Goal: Find specific page/section: Find specific page/section

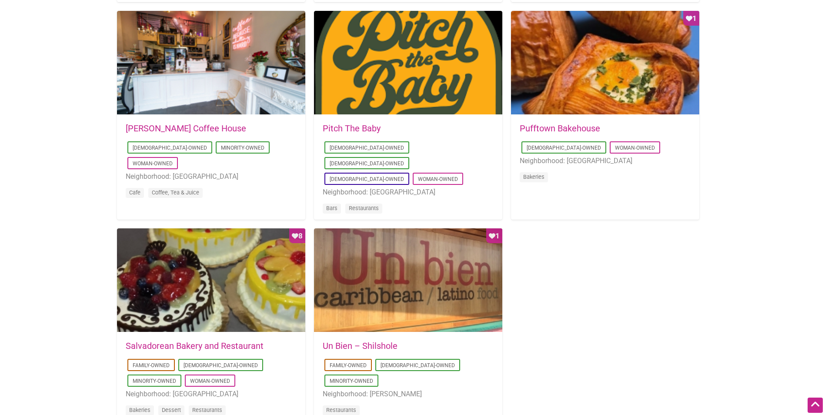
scroll to position [696, 0]
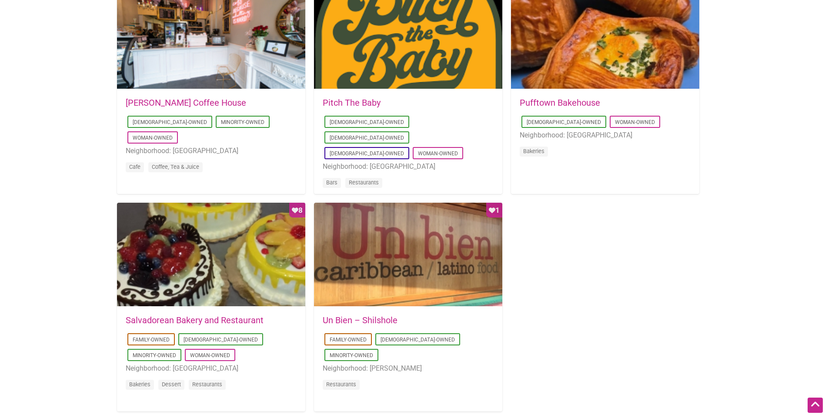
click at [634, 258] on div "[DATE] 09:03:42 Cafe [GEOGRAPHIC_DATA] [DEMOGRAPHIC_DATA]-Owned Woman-Owned Nei…" at bounding box center [412, 84] width 591 height 672
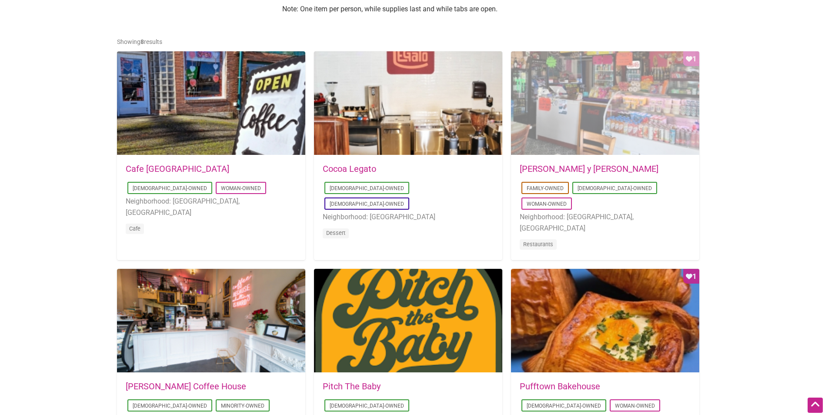
scroll to position [391, 0]
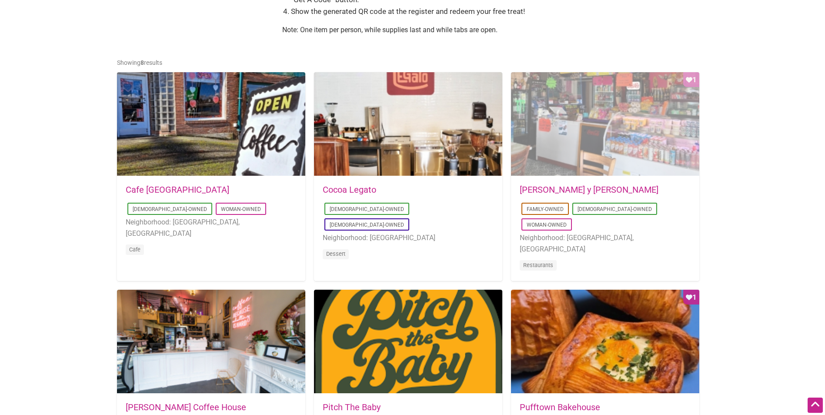
click at [638, 117] on div "Favorite Count 1" at bounding box center [605, 124] width 188 height 104
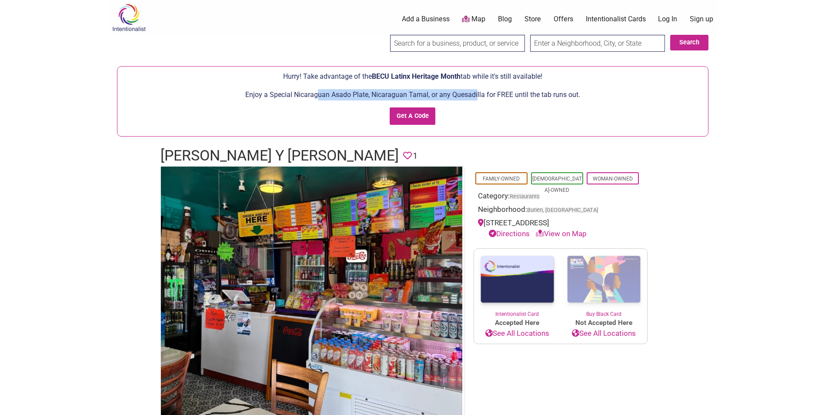
drag, startPoint x: 317, startPoint y: 96, endPoint x: 477, endPoint y: 97, distance: 160.0
click at [477, 97] on p "Enjoy a Special Nicaraguan Asado Plate, Nicaraguan Tamal, or any Quesadilla for…" at bounding box center [413, 94] width 582 height 11
click at [521, 97] on p "Enjoy a Special Nicaraguan Asado Plate, Nicaraguan Tamal, or any Quesadilla for…" at bounding box center [413, 94] width 582 height 11
drag, startPoint x: 604, startPoint y: 100, endPoint x: 249, endPoint y: 95, distance: 354.9
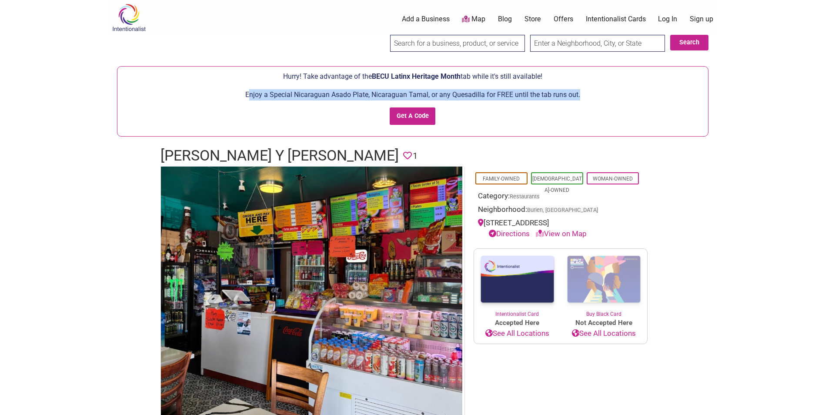
click at [249, 95] on p "Enjoy a Special Nicaraguan Asado Plate, Nicaraguan Tamal, or any Quesadilla for…" at bounding box center [413, 94] width 582 height 11
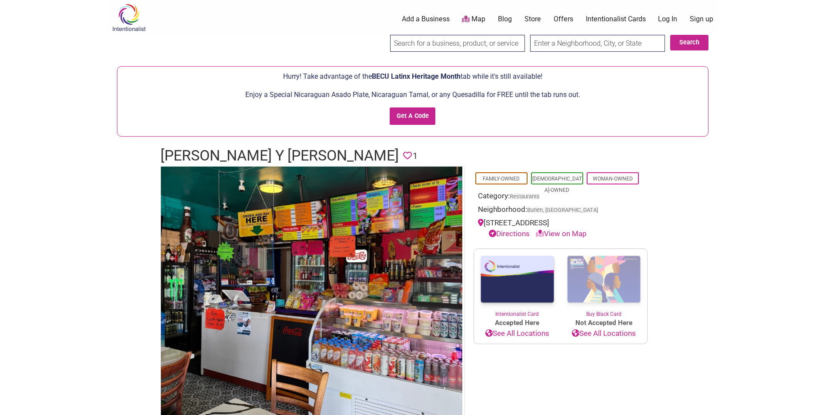
drag, startPoint x: 249, startPoint y: 95, endPoint x: 232, endPoint y: 112, distance: 23.7
click at [232, 112] on div "Enjoy a Special Nicaraguan Asado Plate, Nicaraguan Tamal, or any Quesadilla for…" at bounding box center [413, 110] width 582 height 43
